Goal: Information Seeking & Learning: Check status

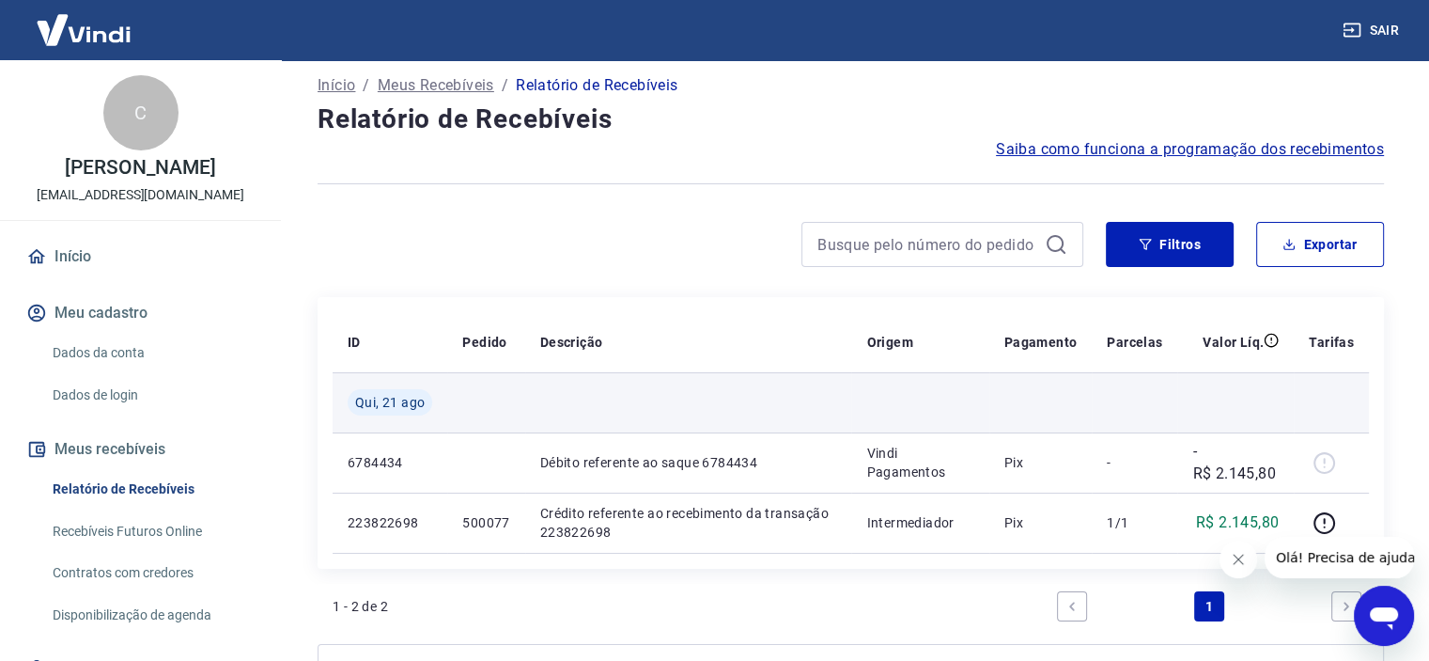
scroll to position [188, 0]
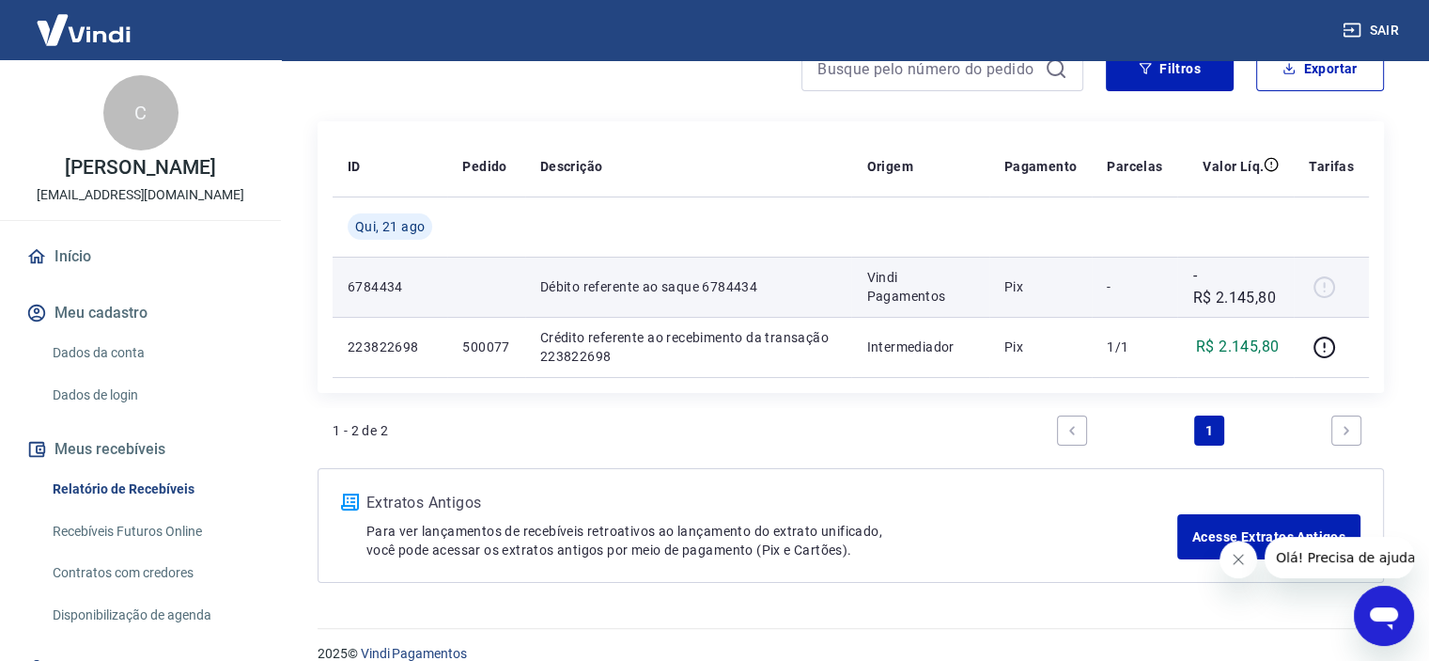
click at [661, 289] on p "Débito referente ao saque 6784434" at bounding box center [688, 286] width 297 height 19
click at [1327, 281] on div at bounding box center [1331, 287] width 45 height 30
click at [1284, 288] on td "-R$ 2.145,80" at bounding box center [1235, 287] width 117 height 60
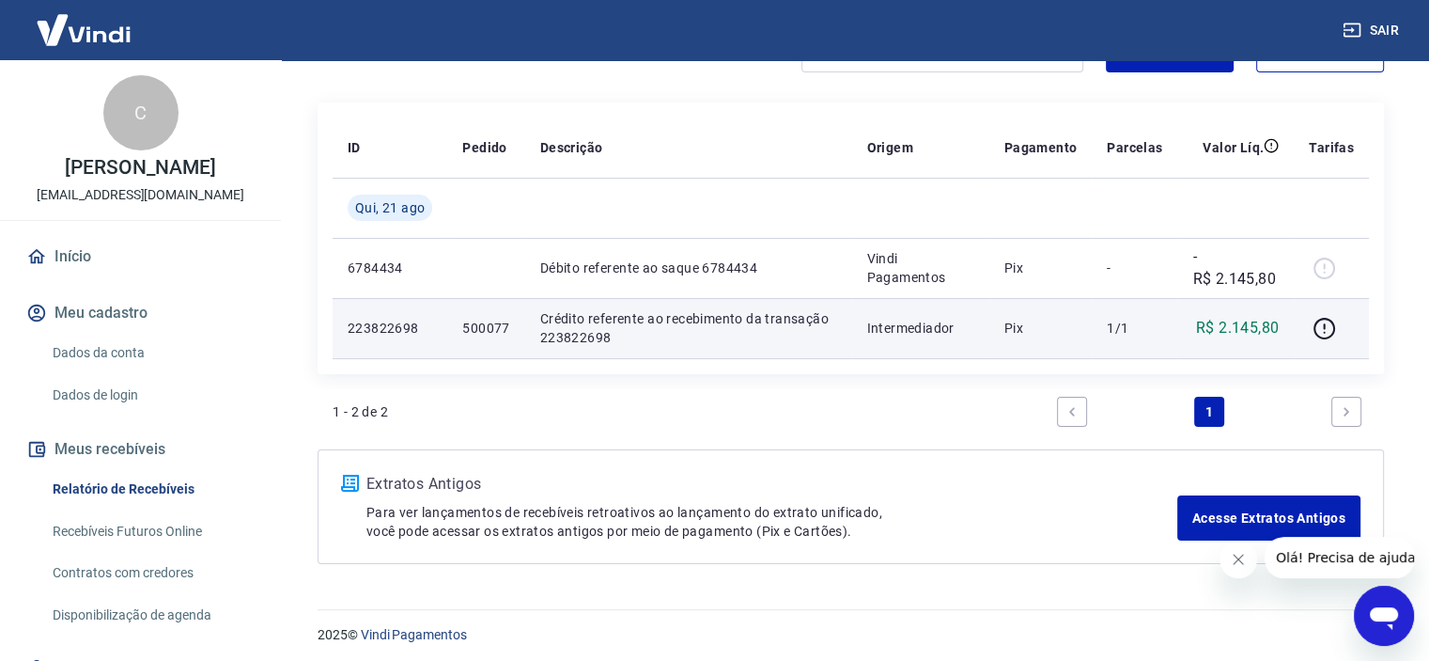
scroll to position [211, 0]
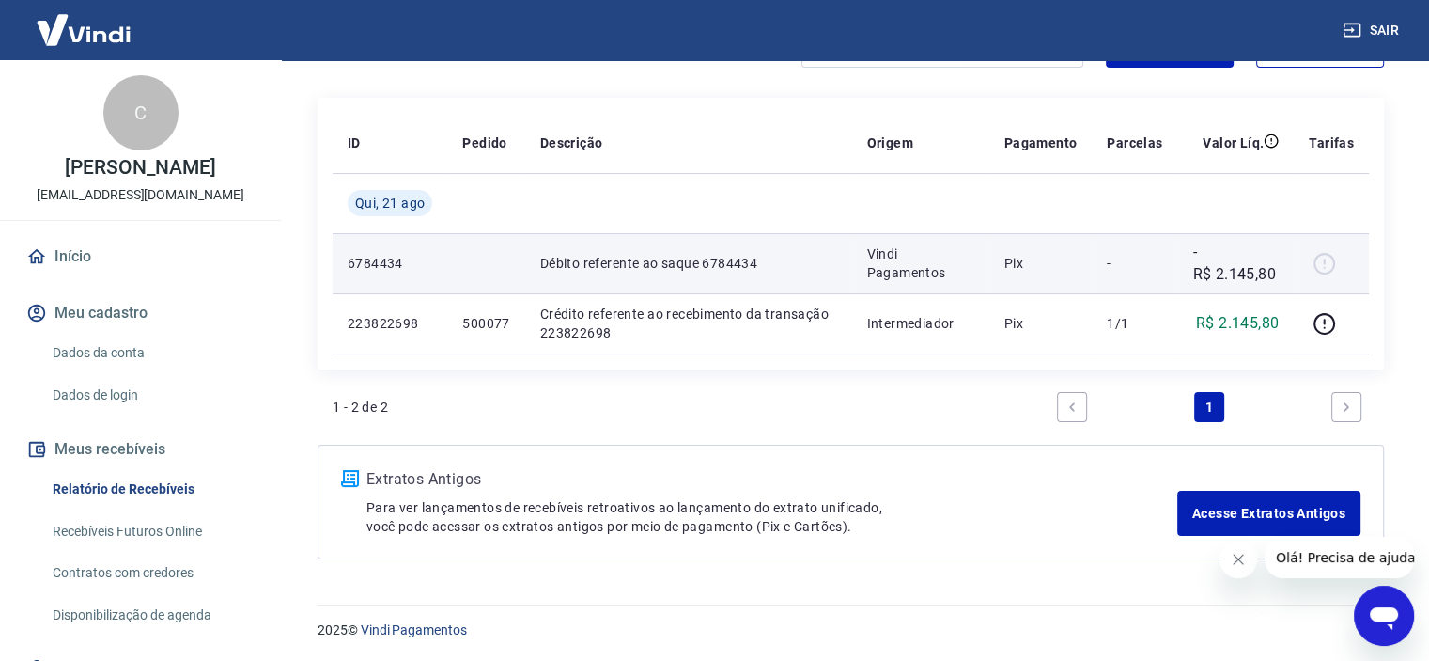
click at [374, 272] on td "6784434" at bounding box center [390, 263] width 115 height 60
click at [1324, 261] on div at bounding box center [1331, 263] width 45 height 30
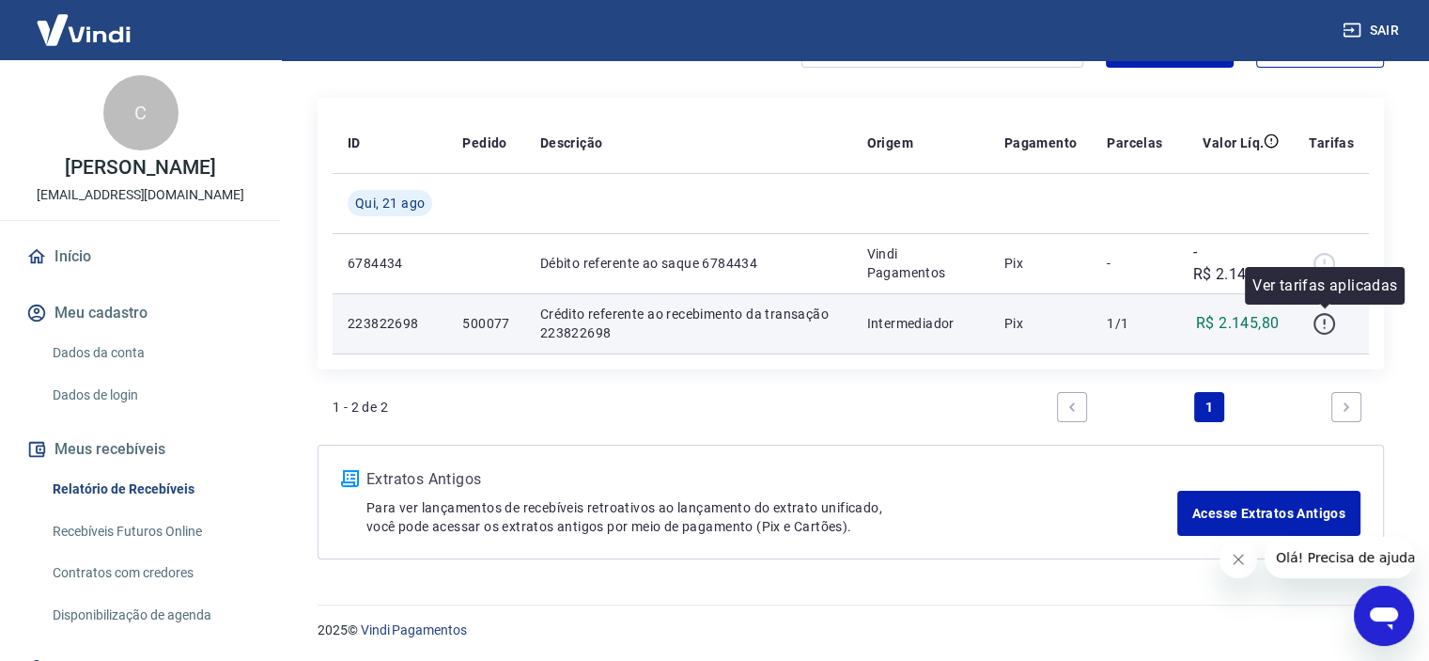
click at [1327, 327] on icon "button" at bounding box center [1324, 323] width 23 height 23
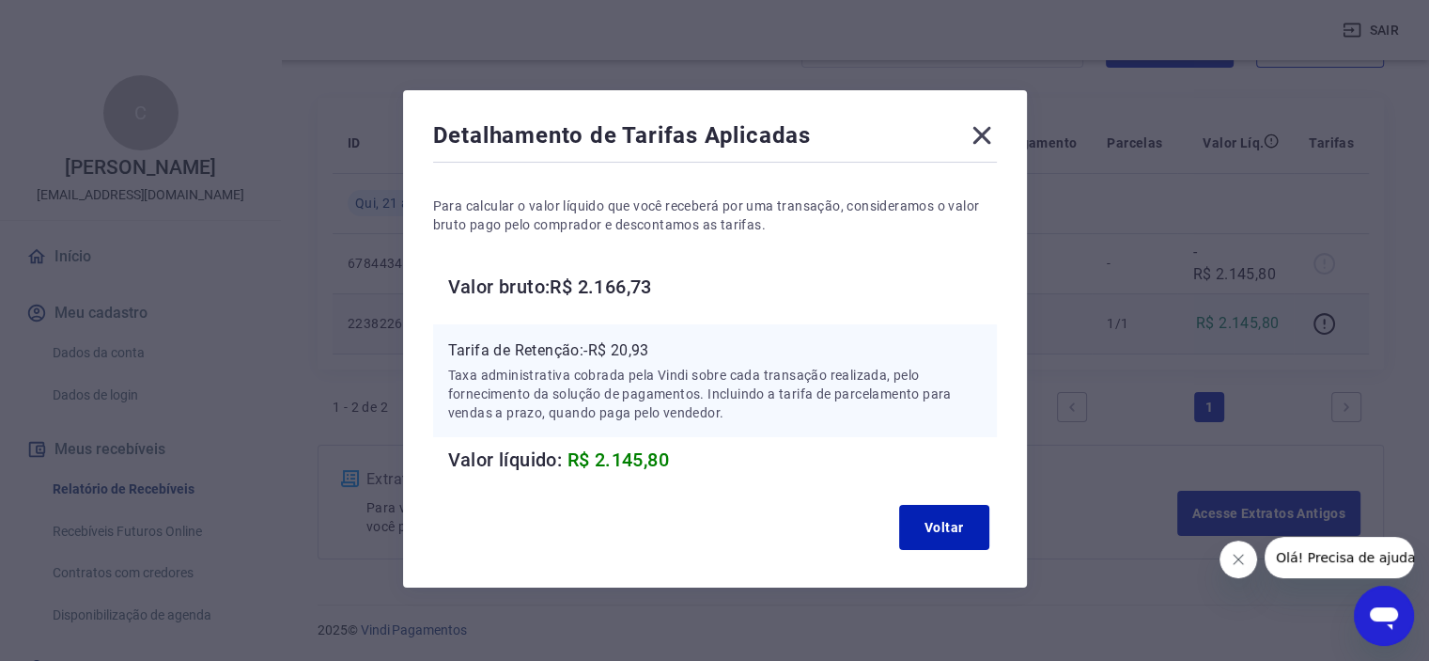
scroll to position [16, 0]
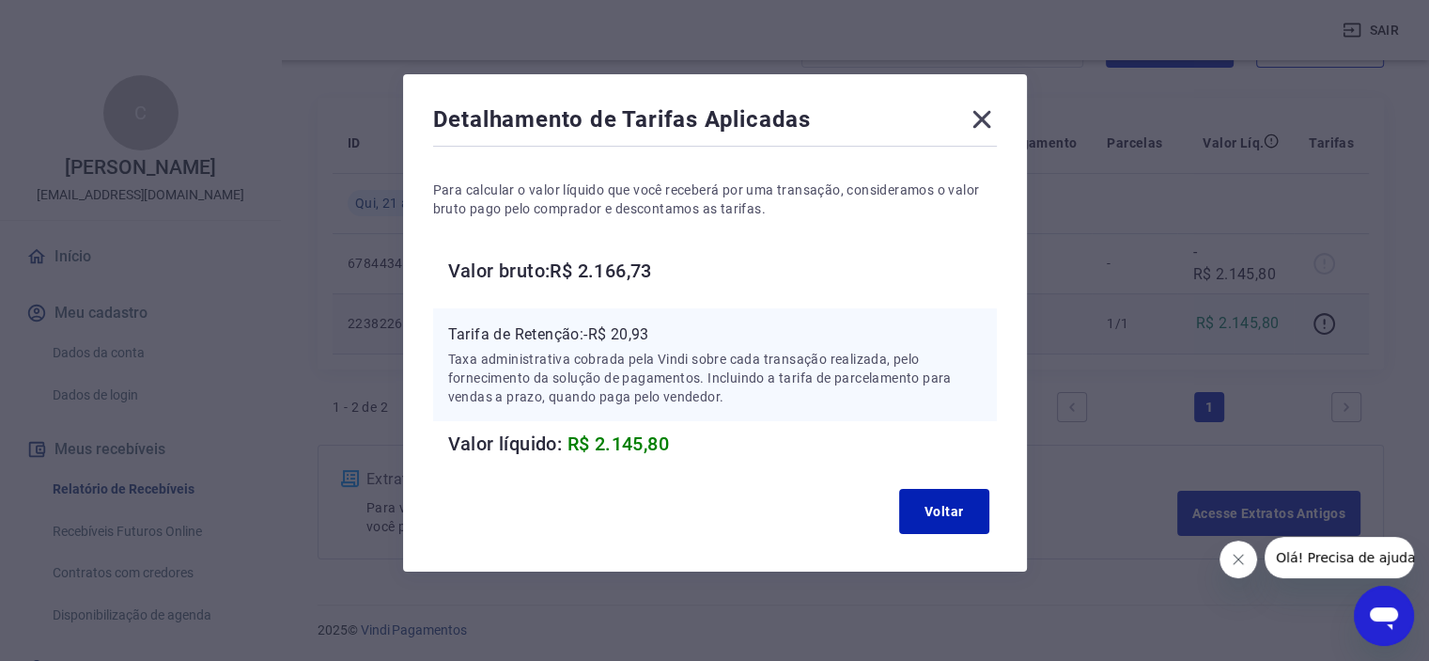
click at [965, 125] on div "Detalhamento de Tarifas Aplicadas" at bounding box center [715, 123] width 564 height 38
click at [977, 125] on icon at bounding box center [982, 119] width 30 height 30
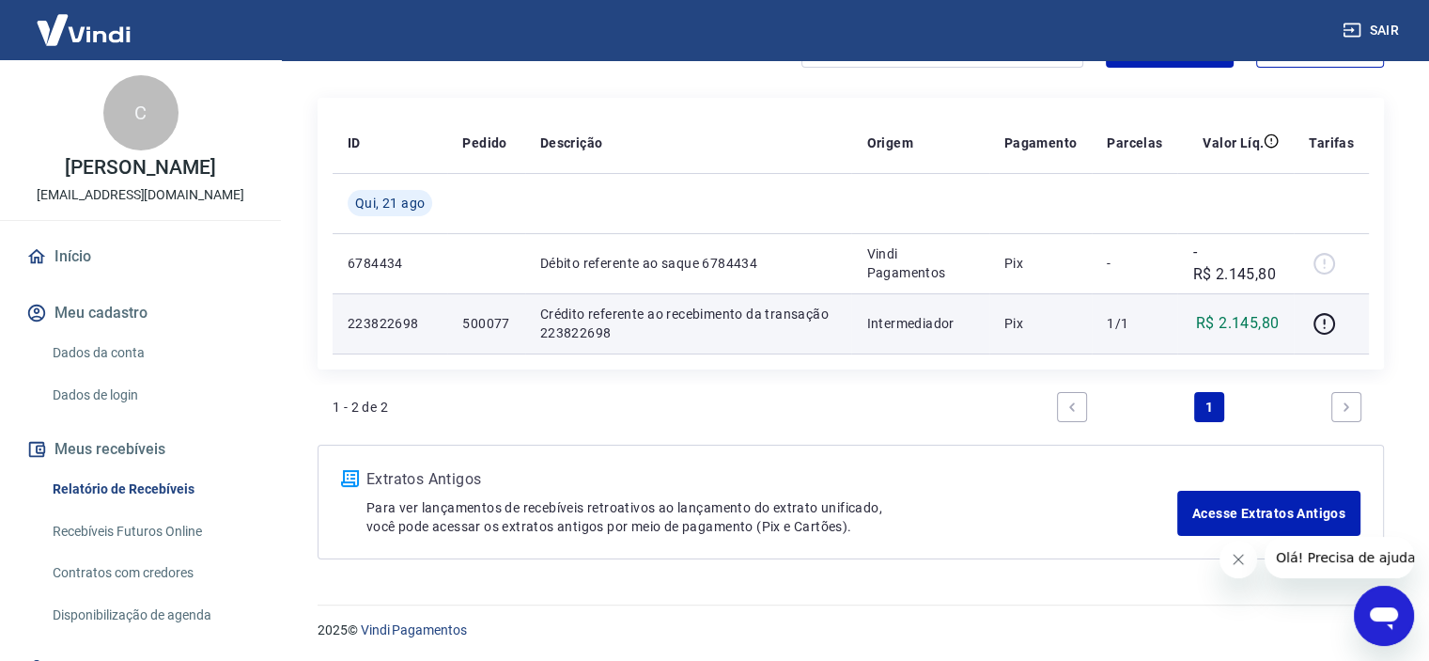
click at [729, 321] on p "Crédito referente ao recebimento da transação 223822698" at bounding box center [688, 323] width 297 height 38
click at [424, 334] on td "223822698" at bounding box center [390, 323] width 115 height 60
click at [402, 330] on p "223822698" at bounding box center [390, 323] width 85 height 19
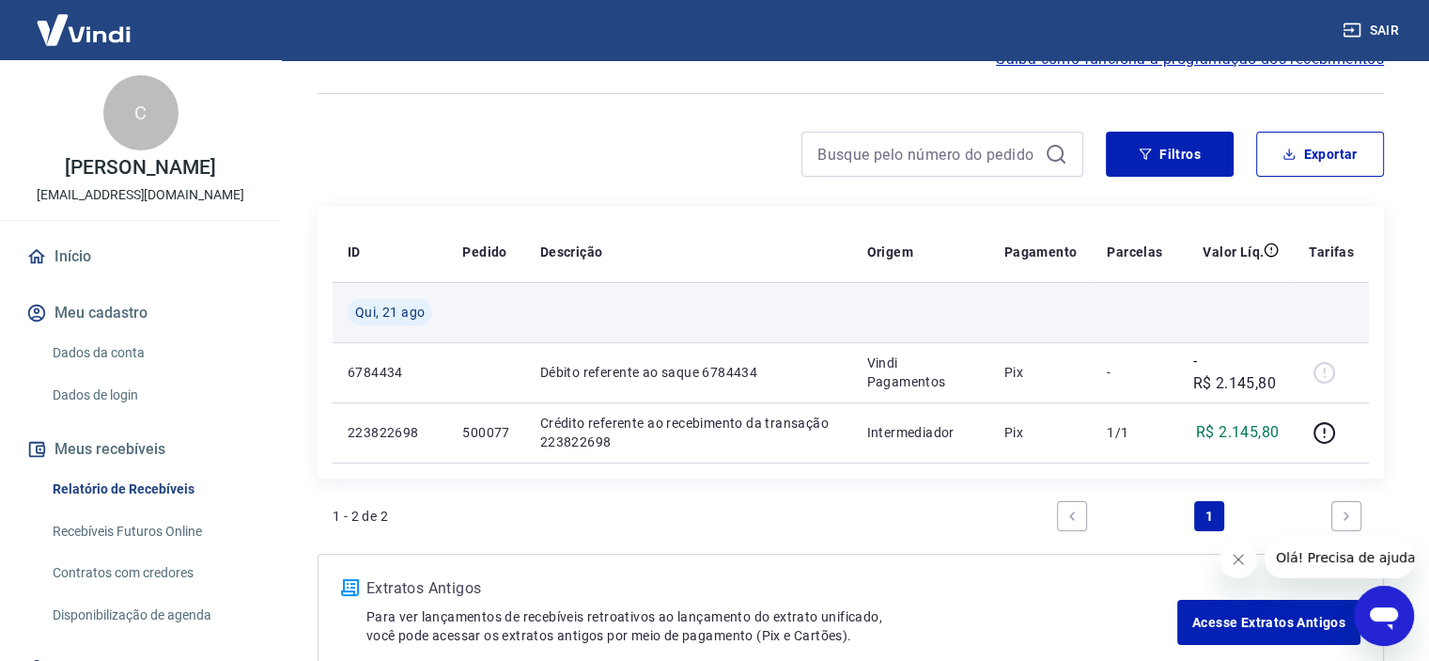
scroll to position [211, 0]
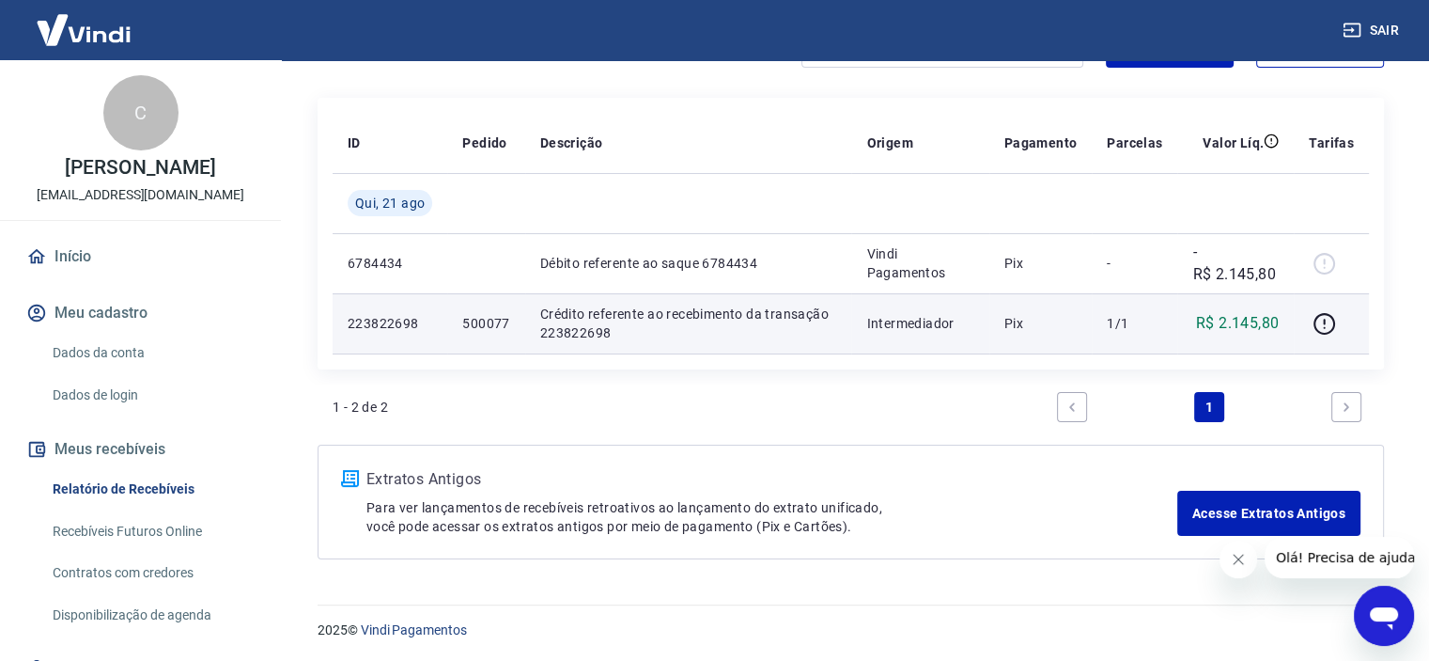
click at [434, 327] on td "223822698" at bounding box center [390, 323] width 115 height 60
click at [391, 319] on p "223822698" at bounding box center [390, 323] width 85 height 19
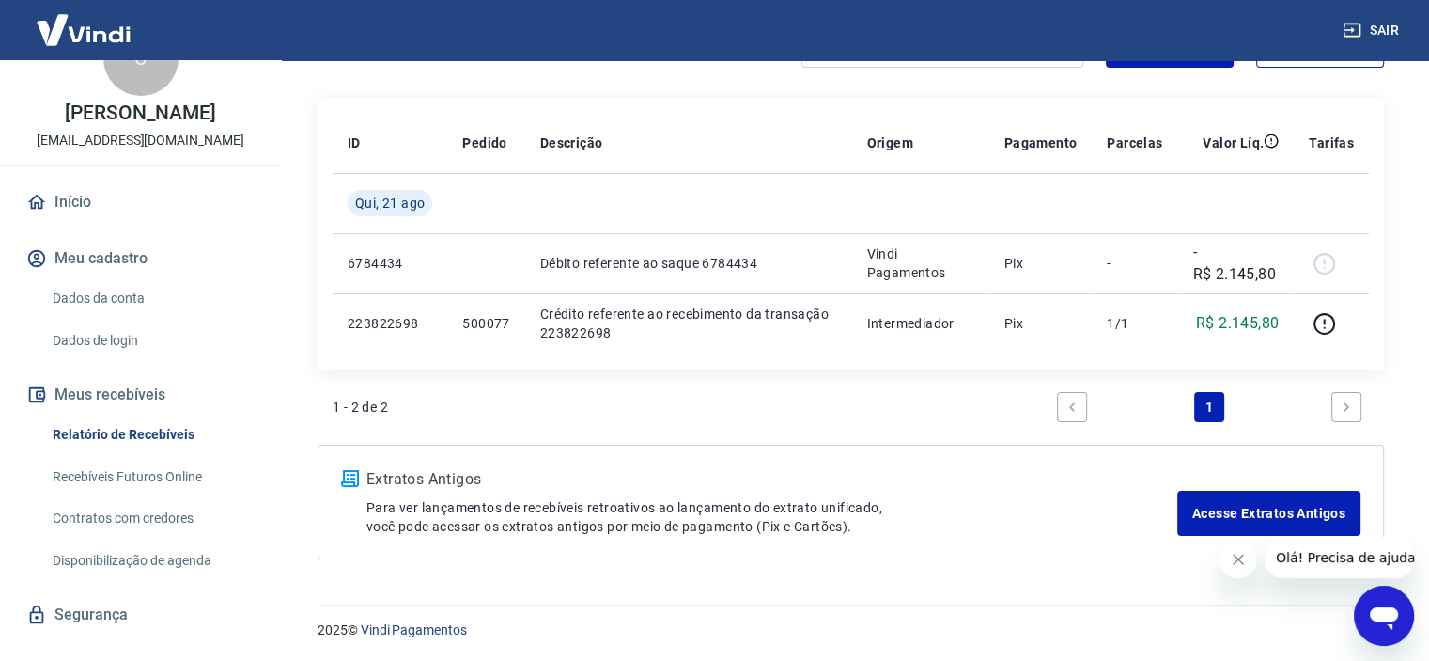
scroll to position [85, 0]
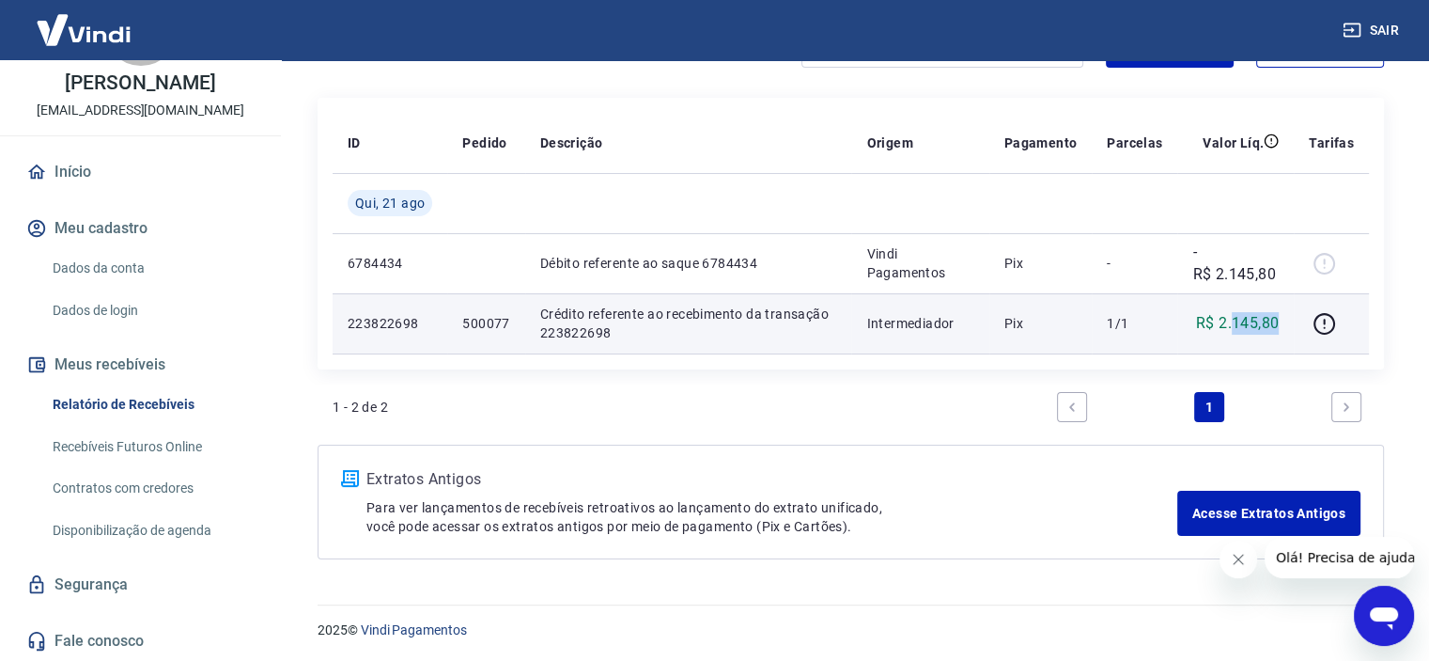
drag, startPoint x: 1234, startPoint y: 324, endPoint x: 1286, endPoint y: 319, distance: 52.9
click at [1286, 319] on td "R$ 2.145,80" at bounding box center [1235, 323] width 117 height 60
